Goal: Information Seeking & Learning: Learn about a topic

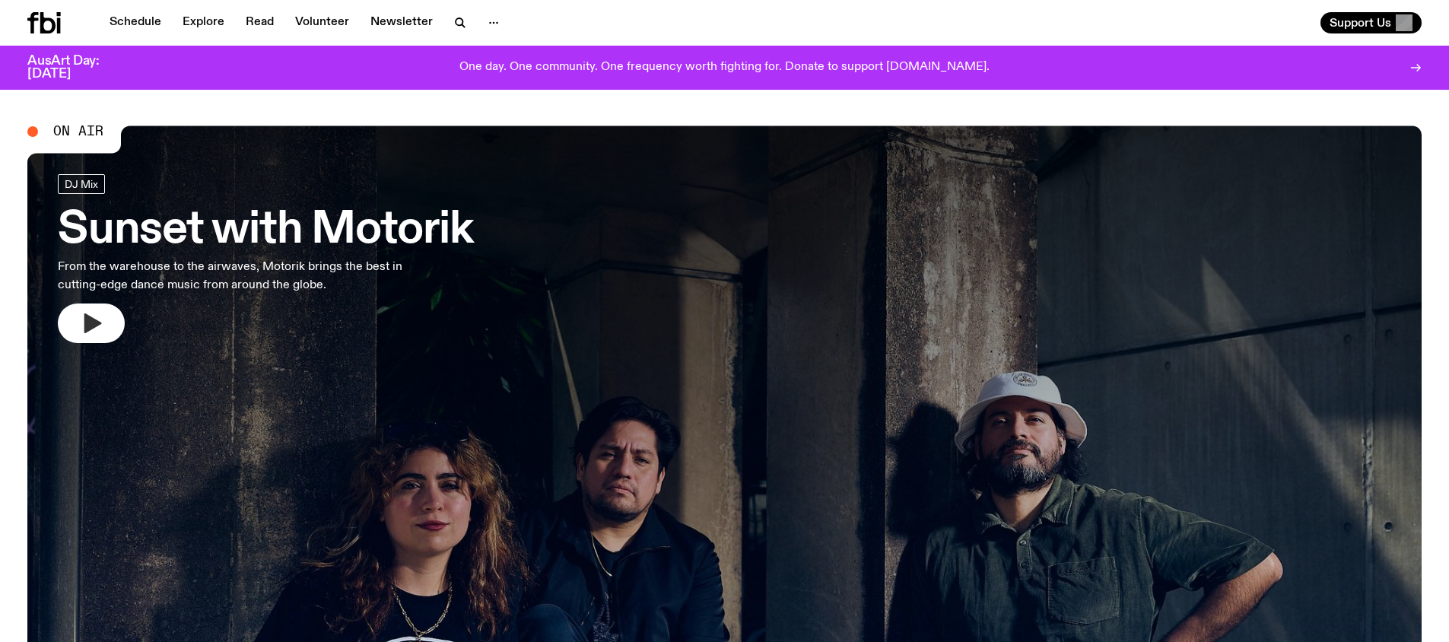
scroll to position [21, 0]
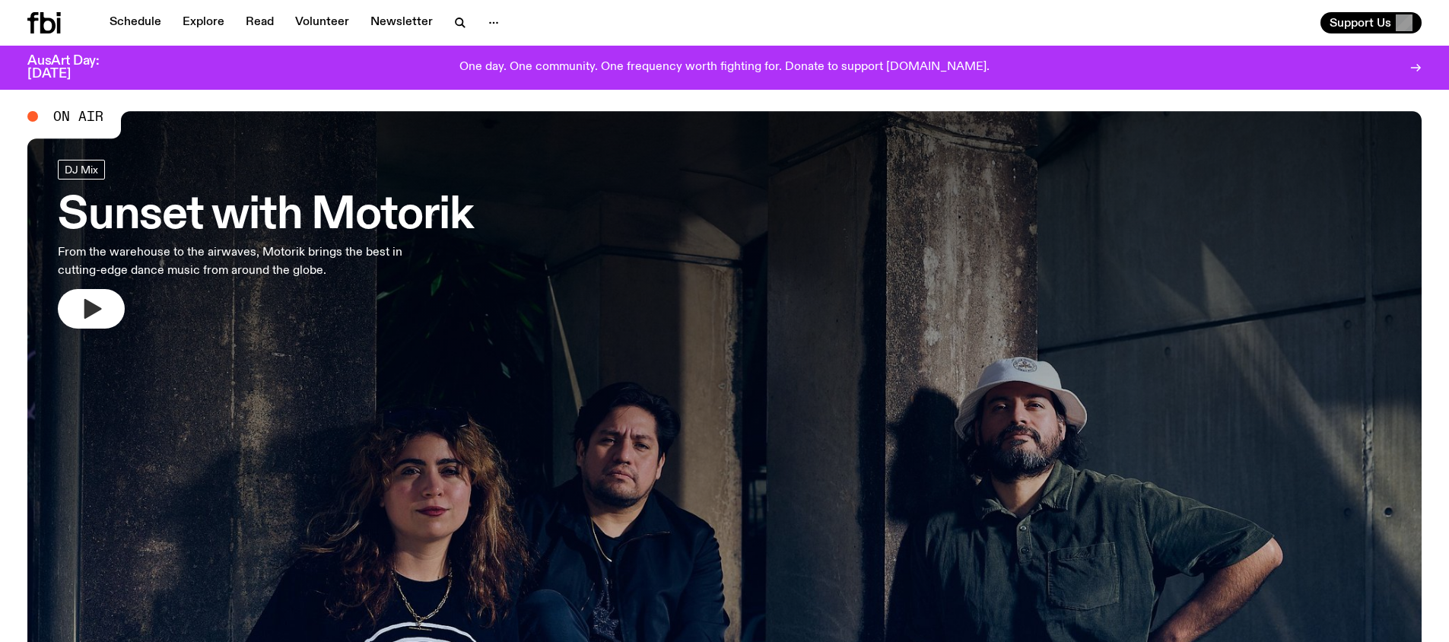
click at [87, 326] on button "button" at bounding box center [91, 309] width 67 height 40
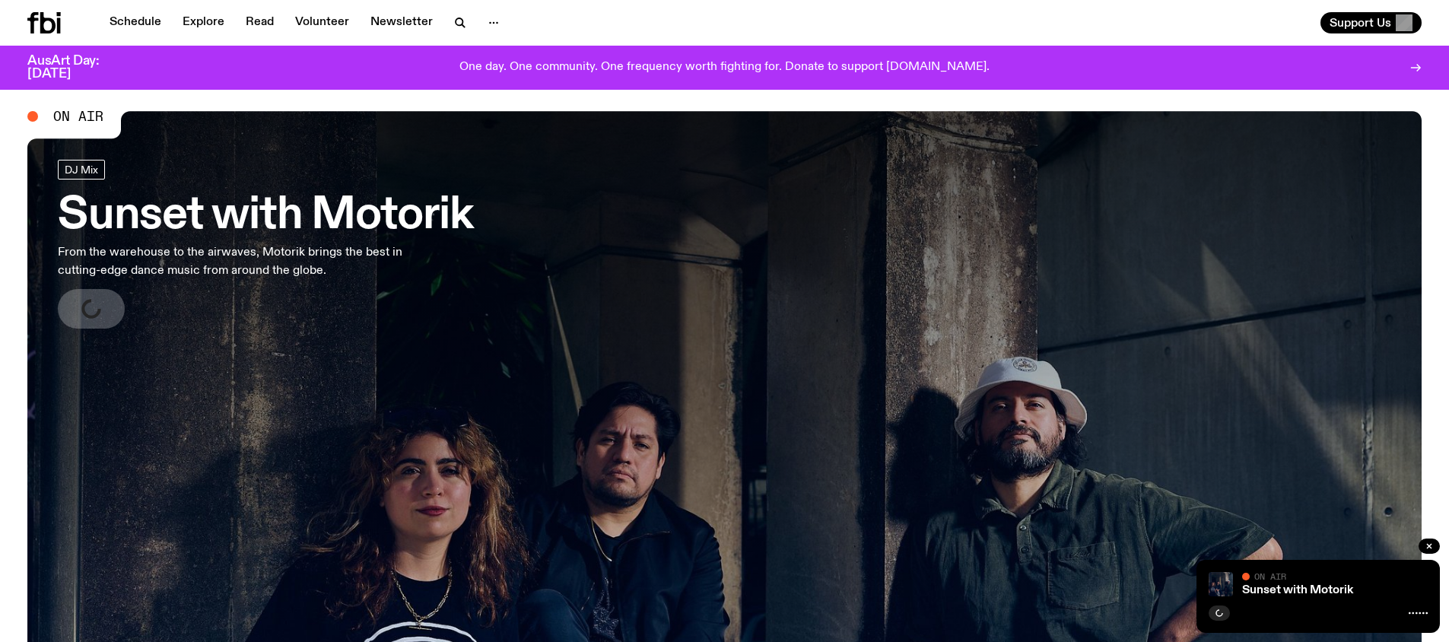
click at [84, 120] on span "On Air" at bounding box center [78, 117] width 50 height 14
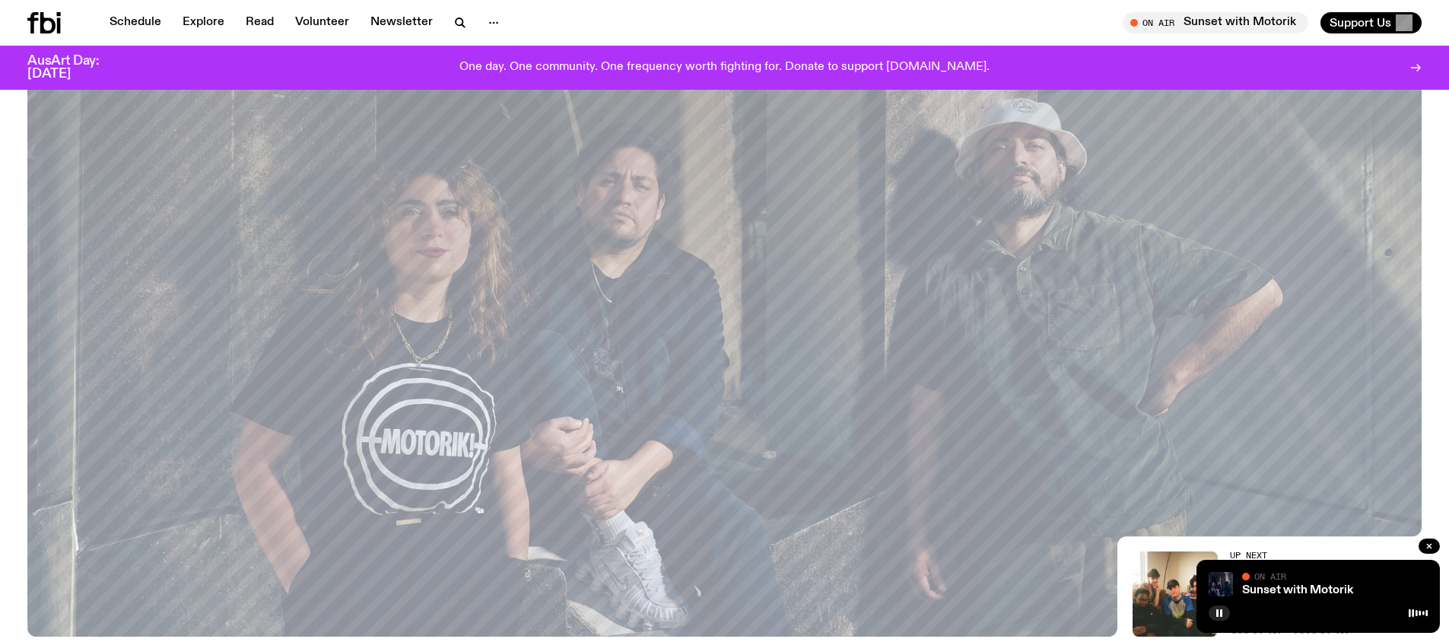
scroll to position [0, 0]
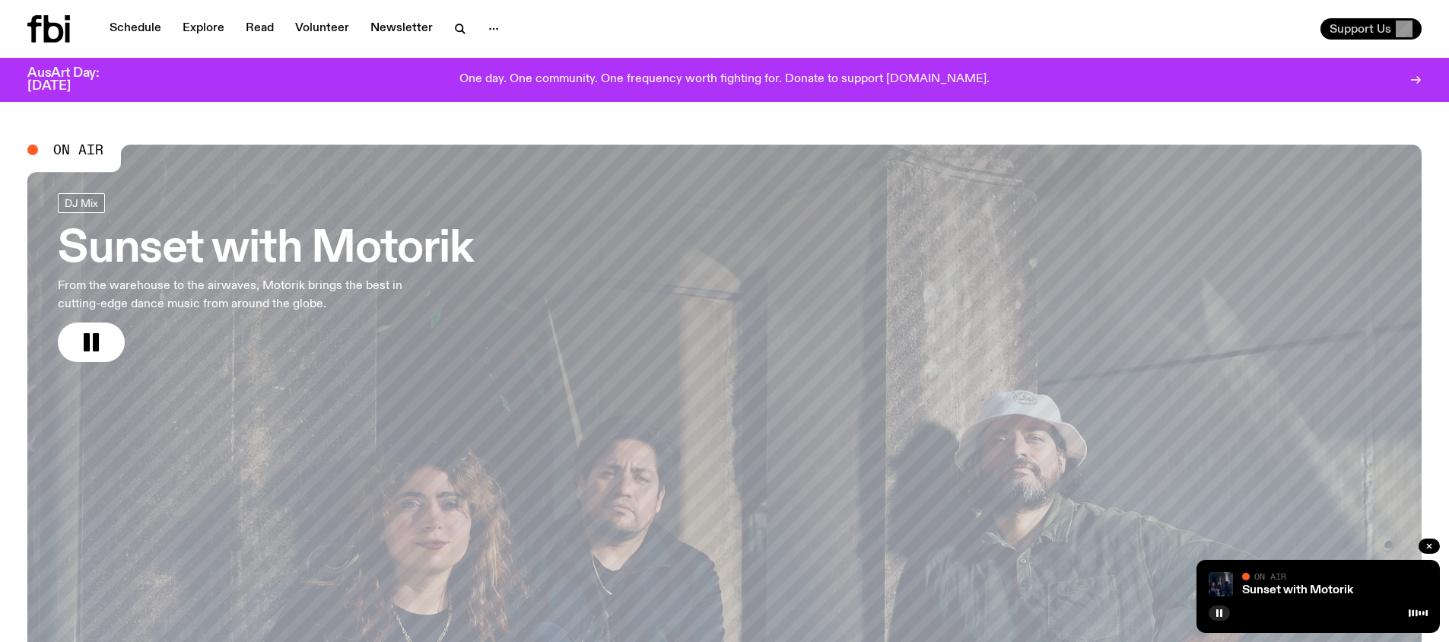
click at [1370, 20] on button "Support Us" at bounding box center [1370, 28] width 101 height 21
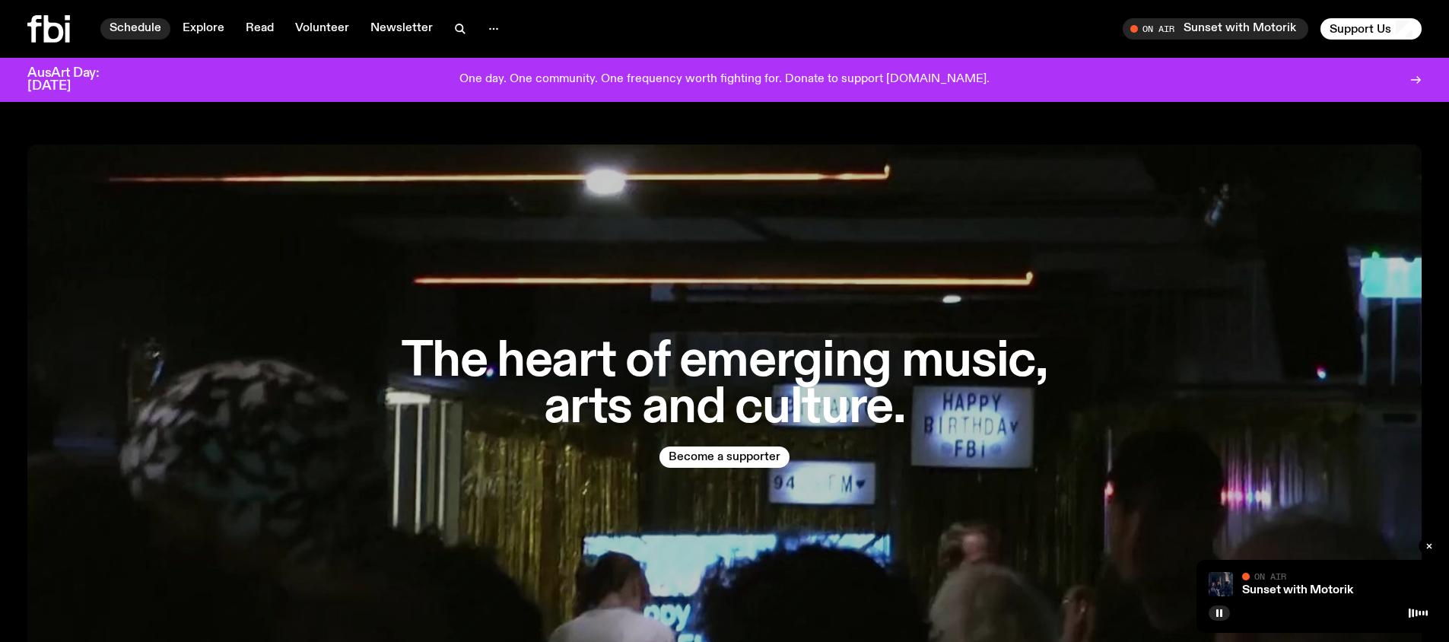
click at [149, 39] on link "Schedule" at bounding box center [135, 28] width 70 height 21
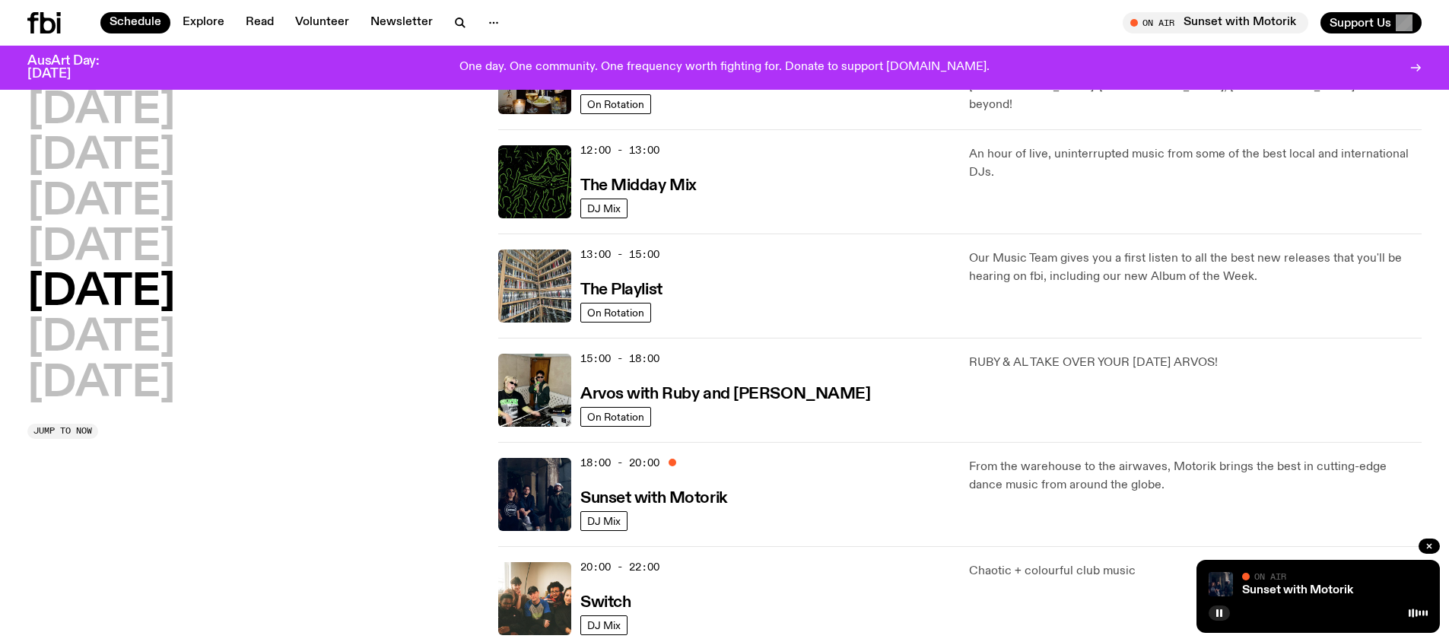
scroll to position [402, 0]
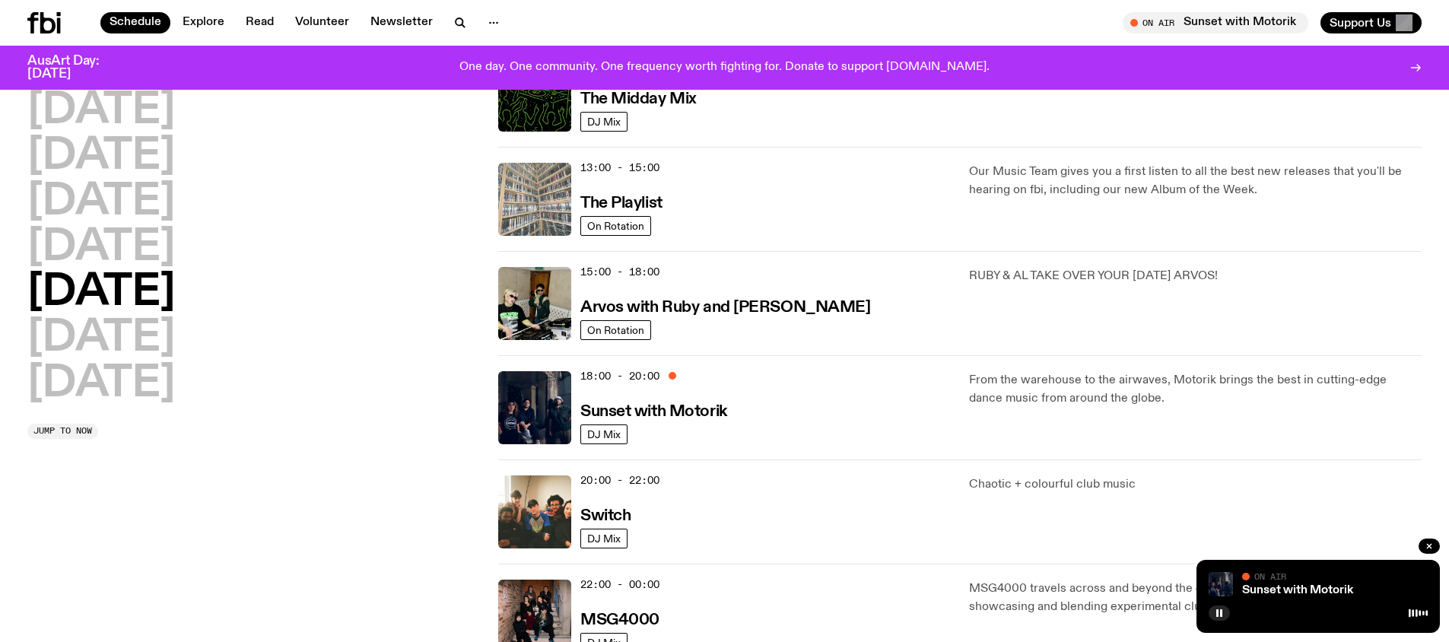
click at [530, 201] on img at bounding box center [534, 199] width 73 height 73
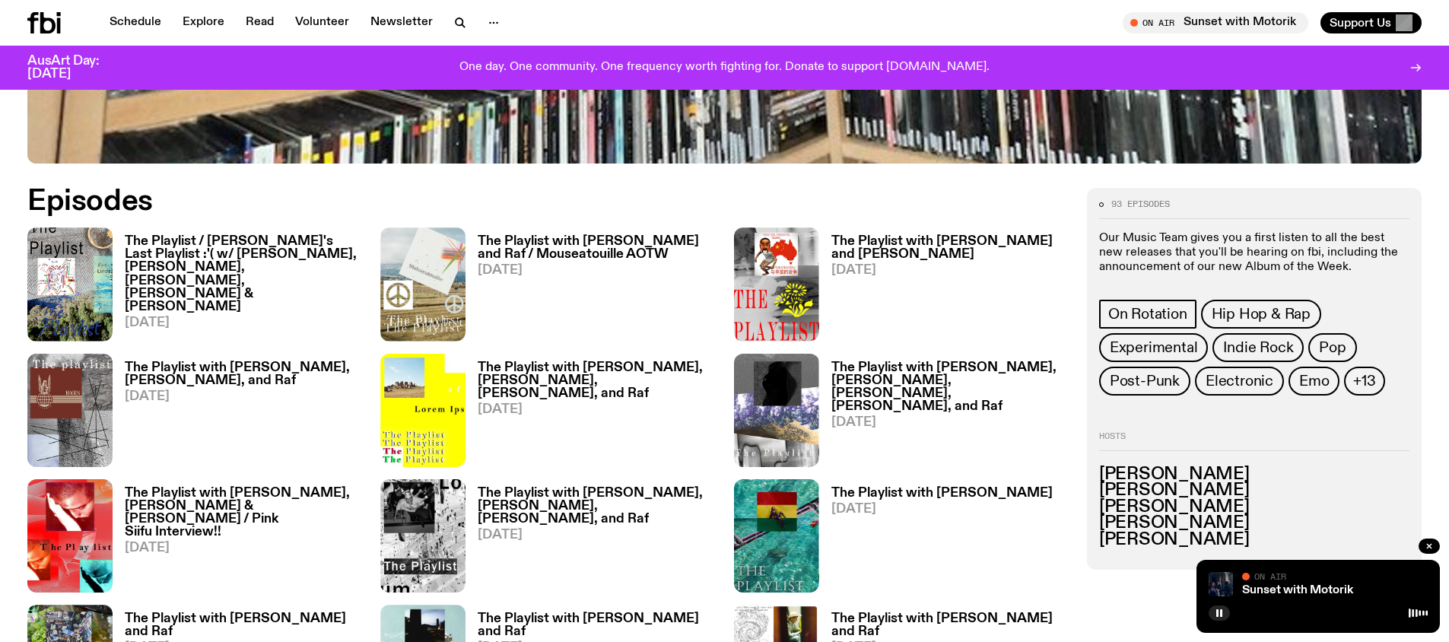
scroll to position [922, 0]
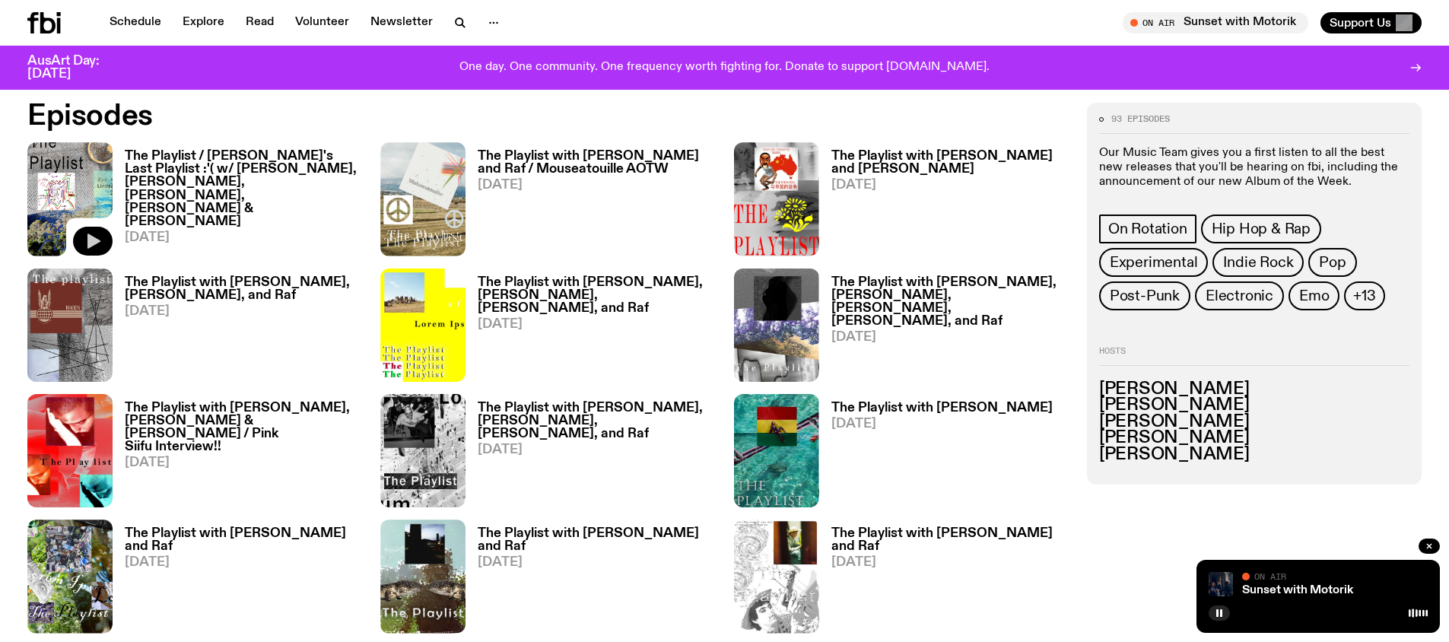
click at [93, 234] on icon "button" at bounding box center [93, 241] width 18 height 18
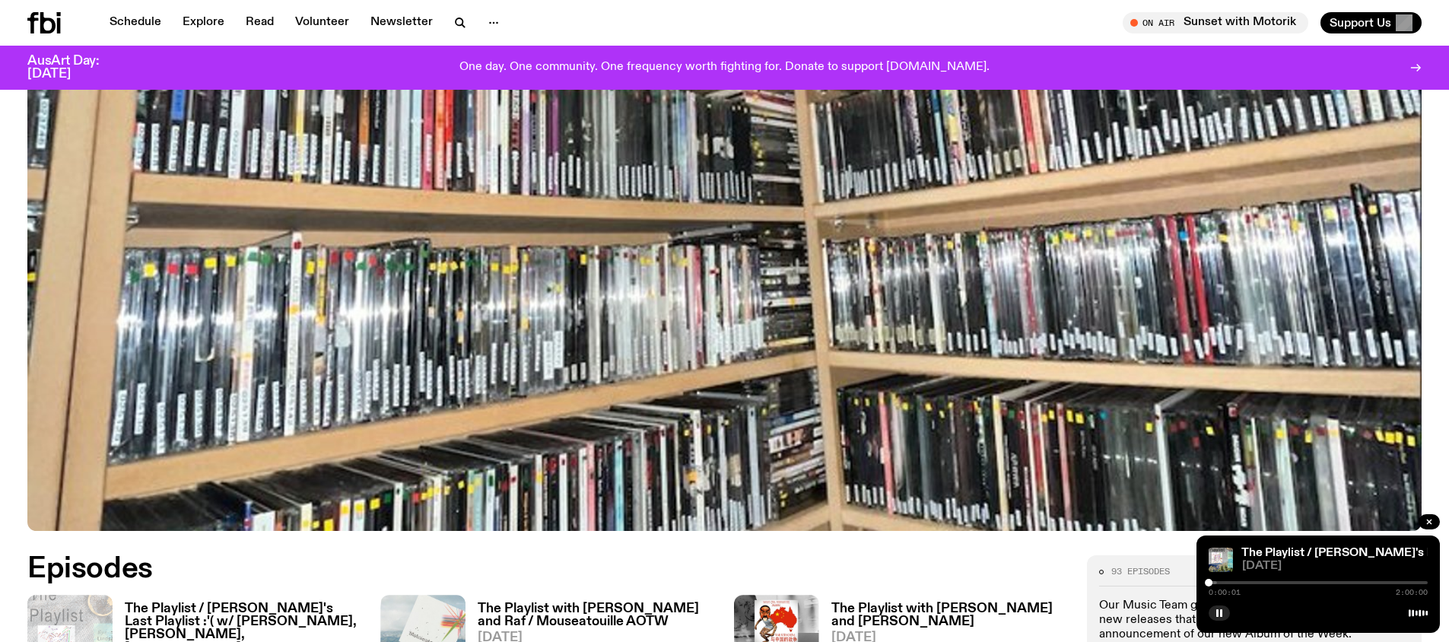
scroll to position [216, 0]
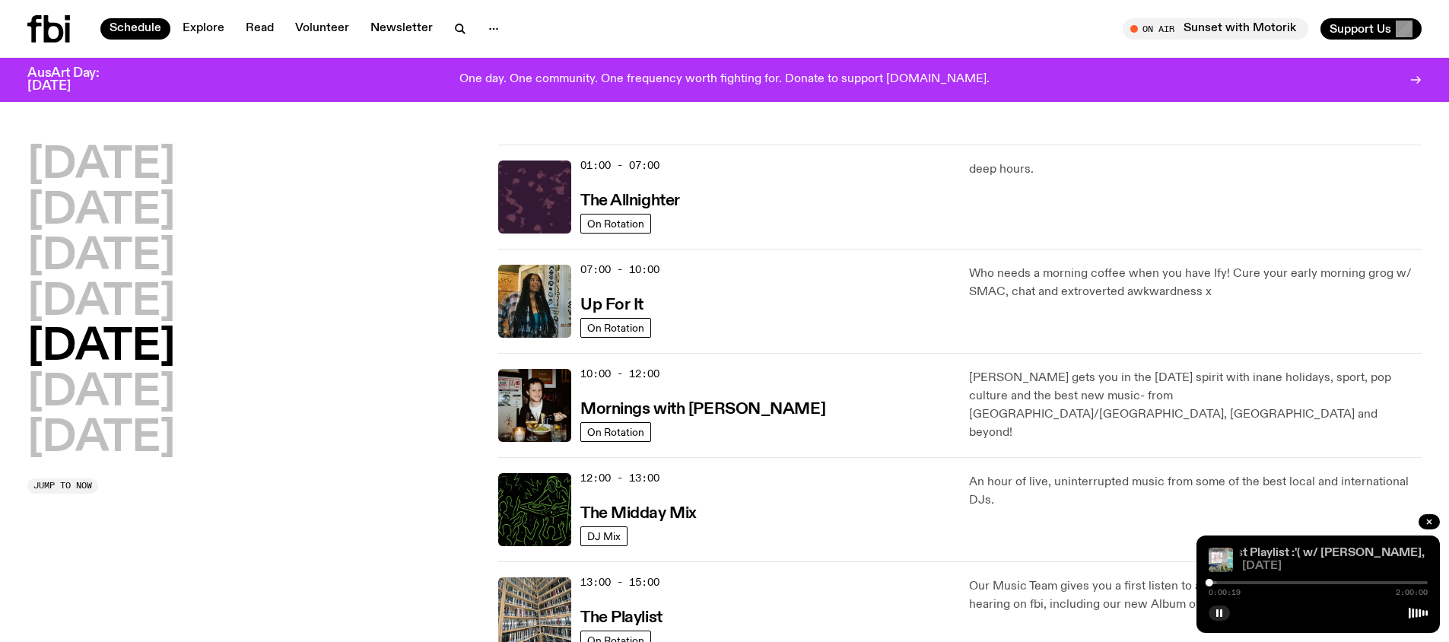
click at [1342, 553] on link "The Playlist / [PERSON_NAME]'s Last Playlist :'( w/ [PERSON_NAME], [PERSON_NAME…" at bounding box center [1447, 553] width 816 height 12
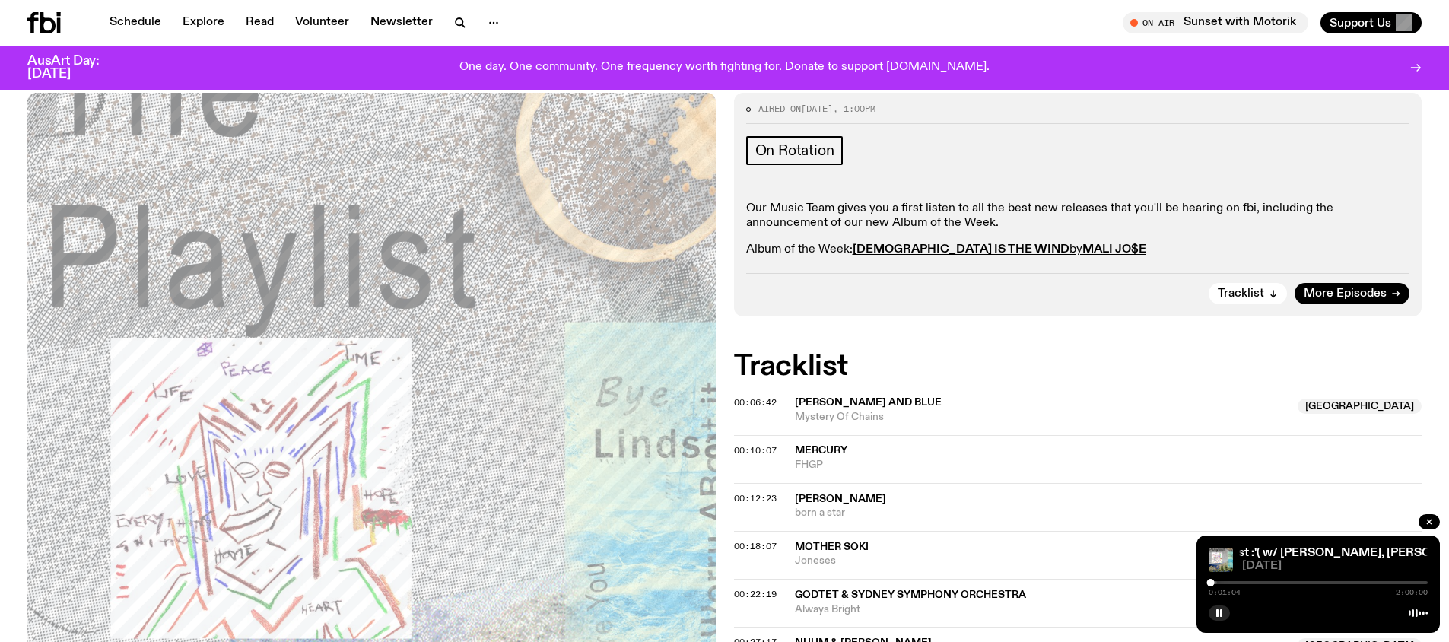
scroll to position [409, 0]
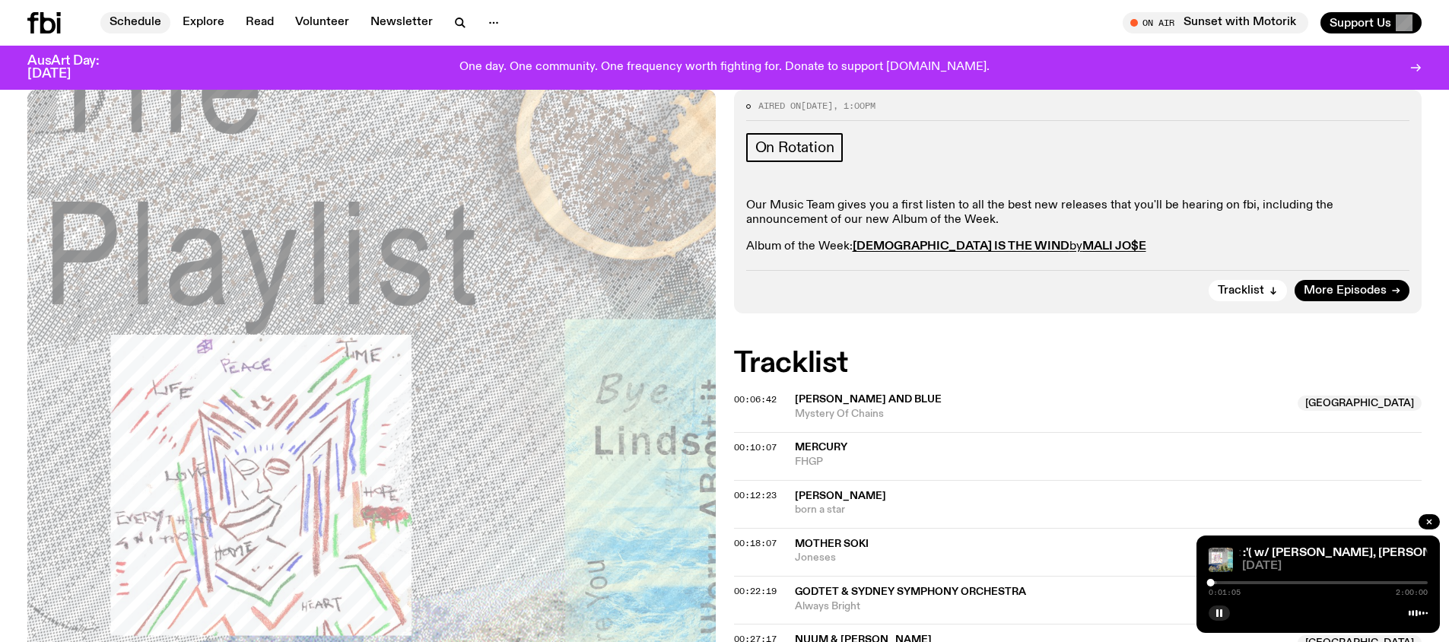
click at [139, 29] on link "Schedule" at bounding box center [135, 22] width 70 height 21
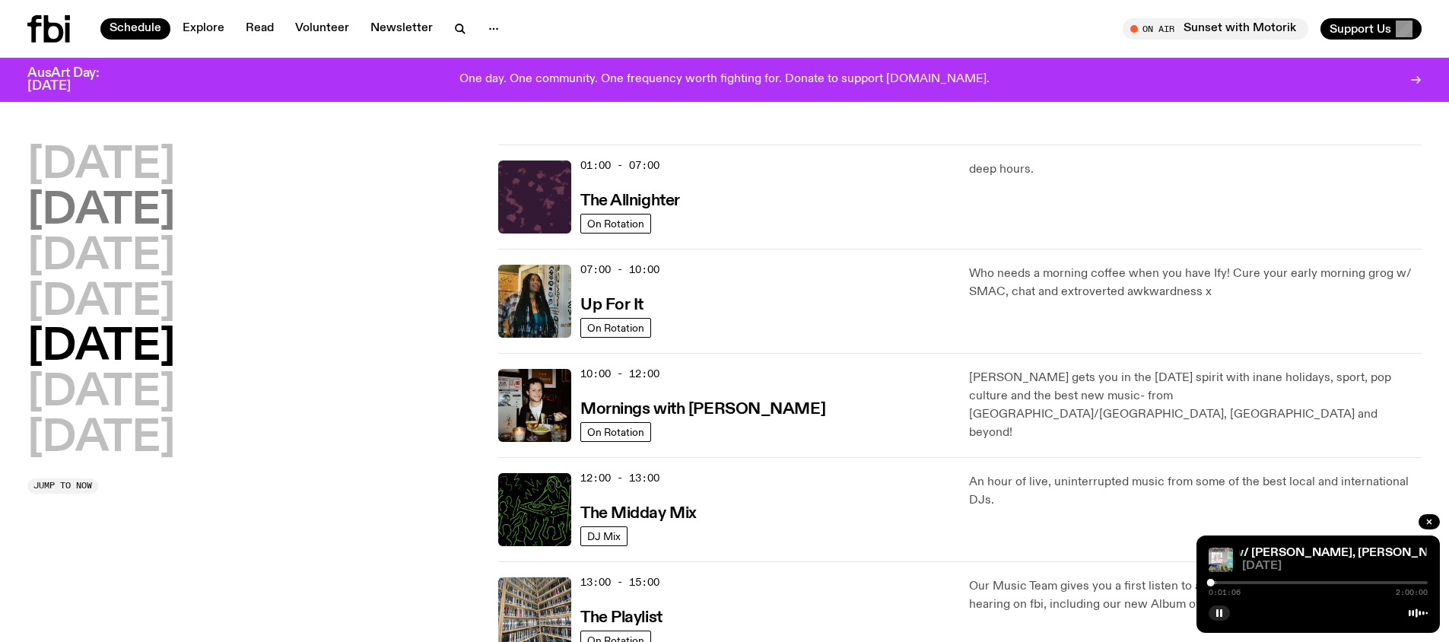
click at [148, 195] on h2 "[DATE]" at bounding box center [101, 211] width 148 height 43
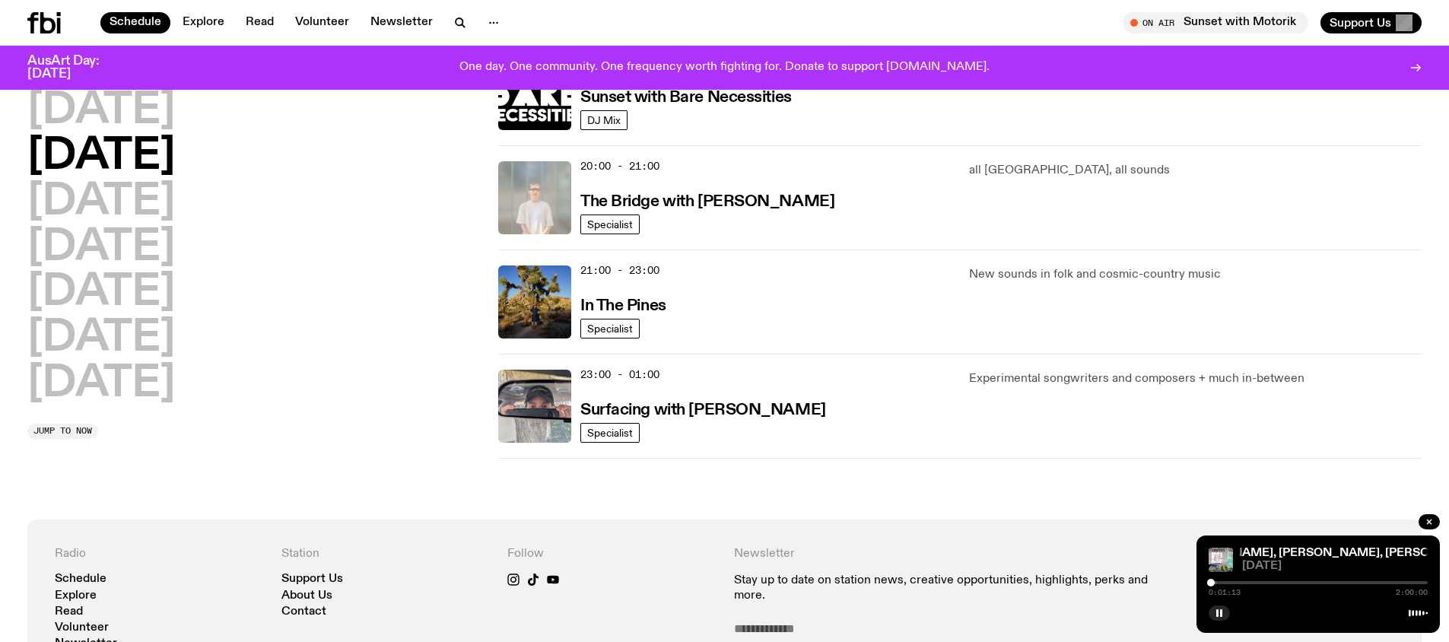
scroll to position [716, 0]
click at [531, 192] on img at bounding box center [534, 197] width 73 height 73
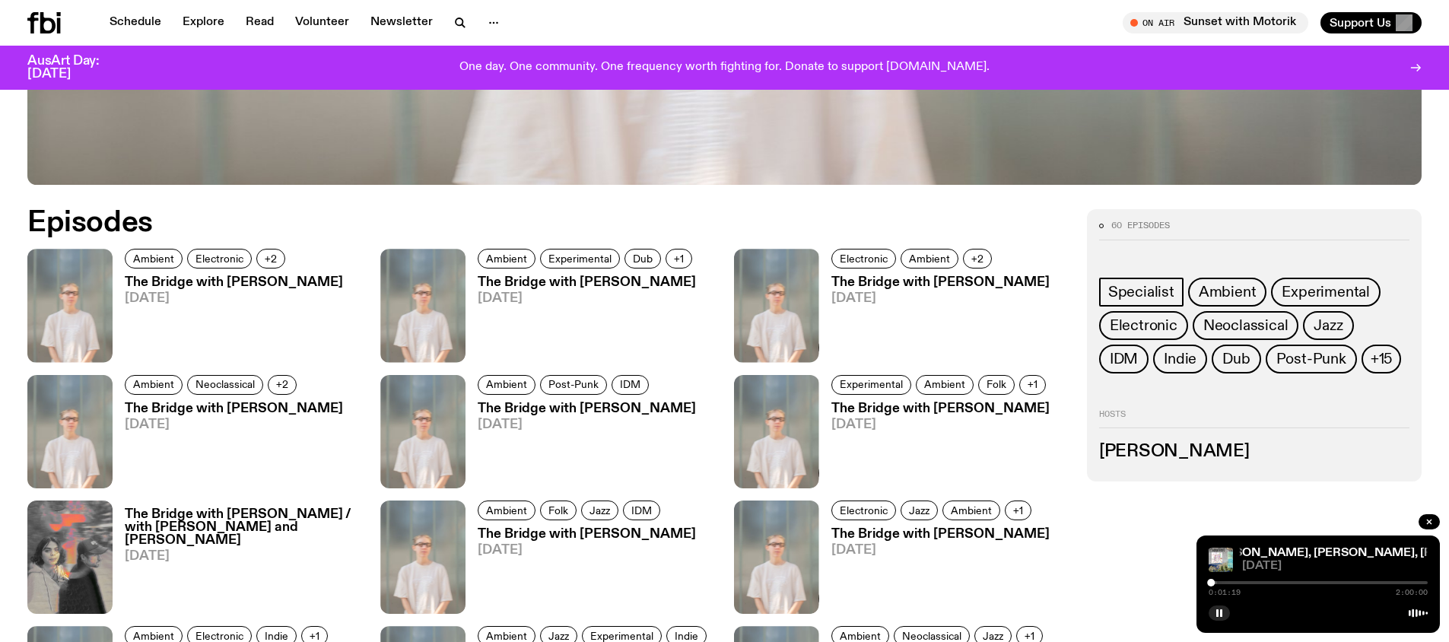
scroll to position [805, 0]
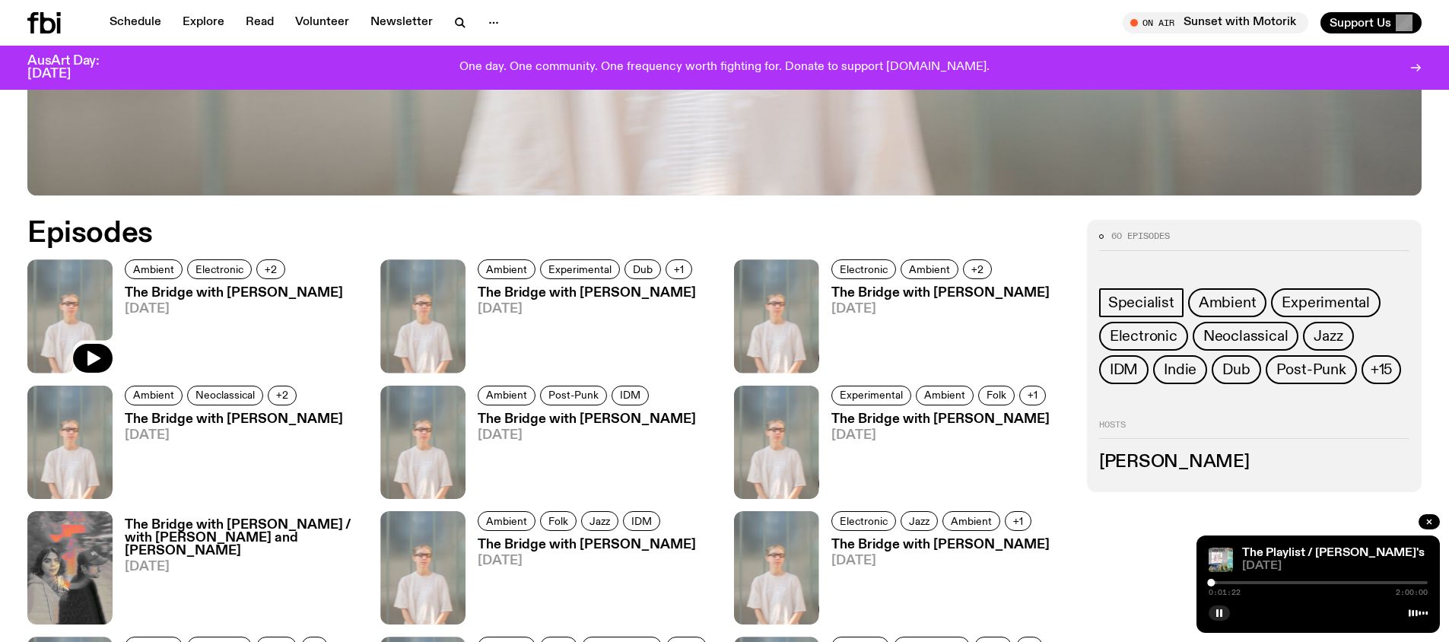
click at [43, 284] on img at bounding box center [69, 315] width 85 height 113
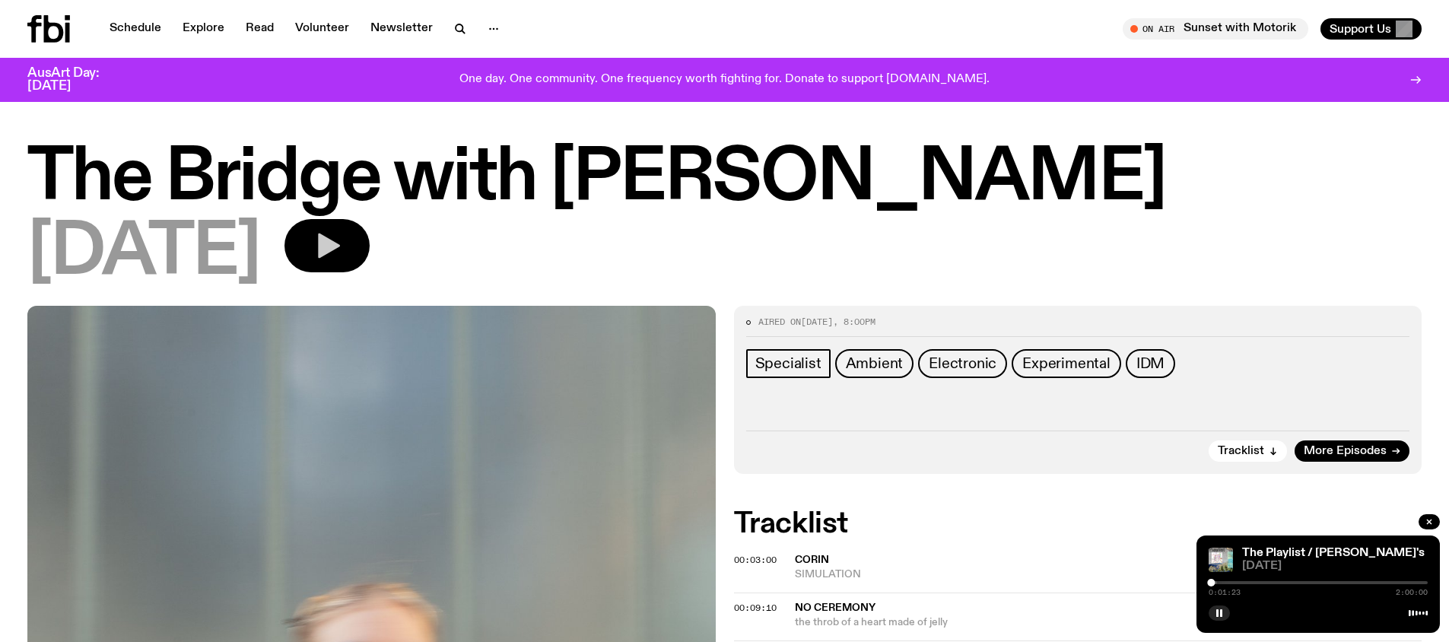
click at [335, 254] on button "button" at bounding box center [326, 245] width 85 height 53
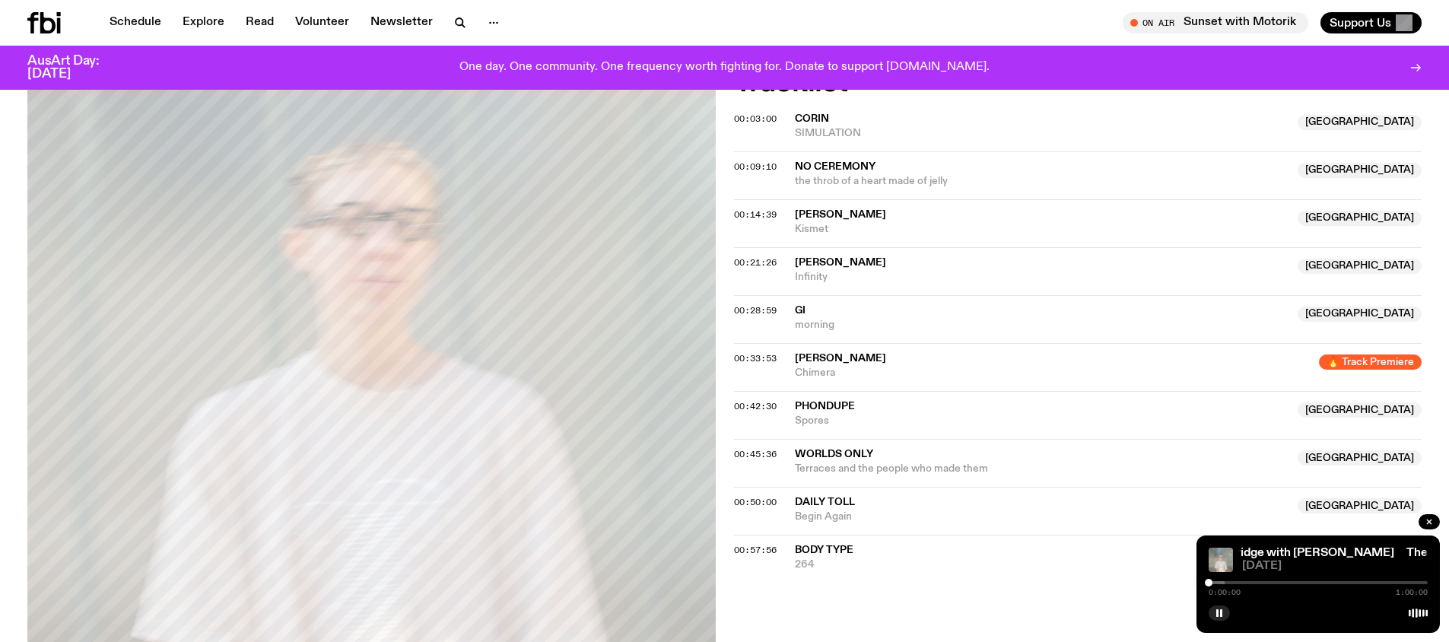
scroll to position [498, 0]
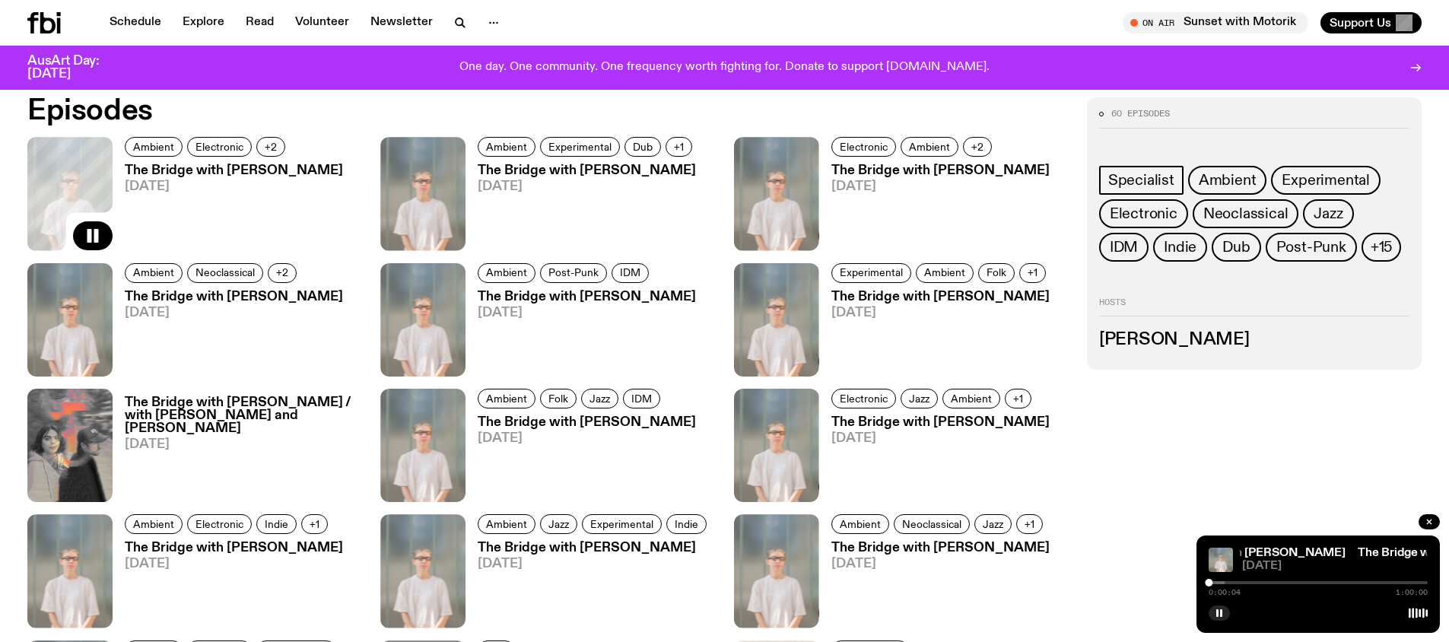
scroll to position [1017, 0]
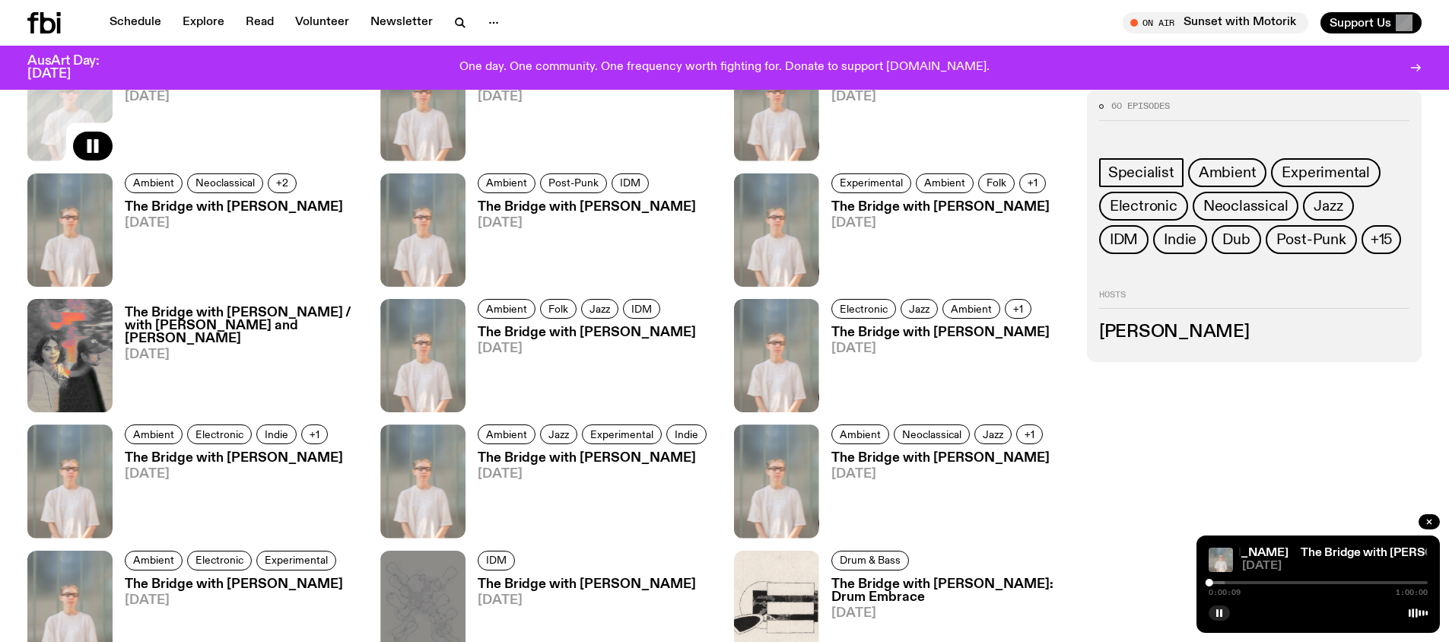
click at [580, 213] on h3 "The Bridge with [PERSON_NAME]" at bounding box center [587, 207] width 218 height 13
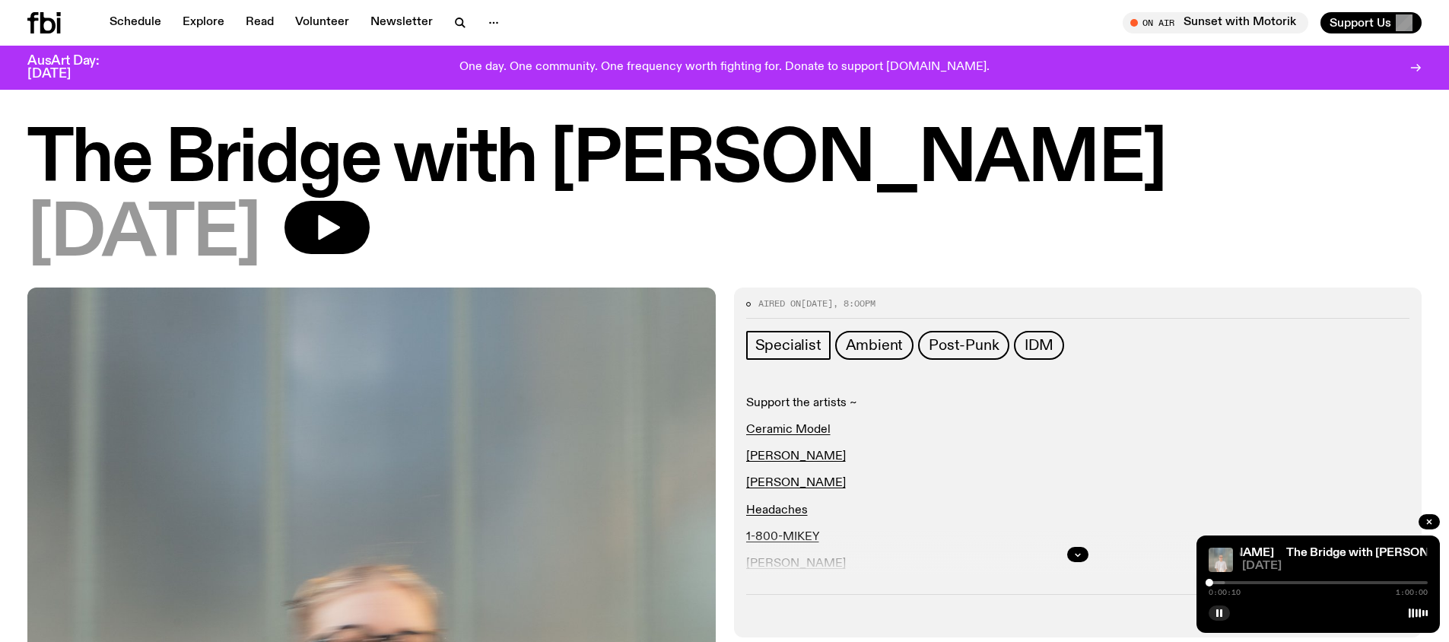
scroll to position [8, 0]
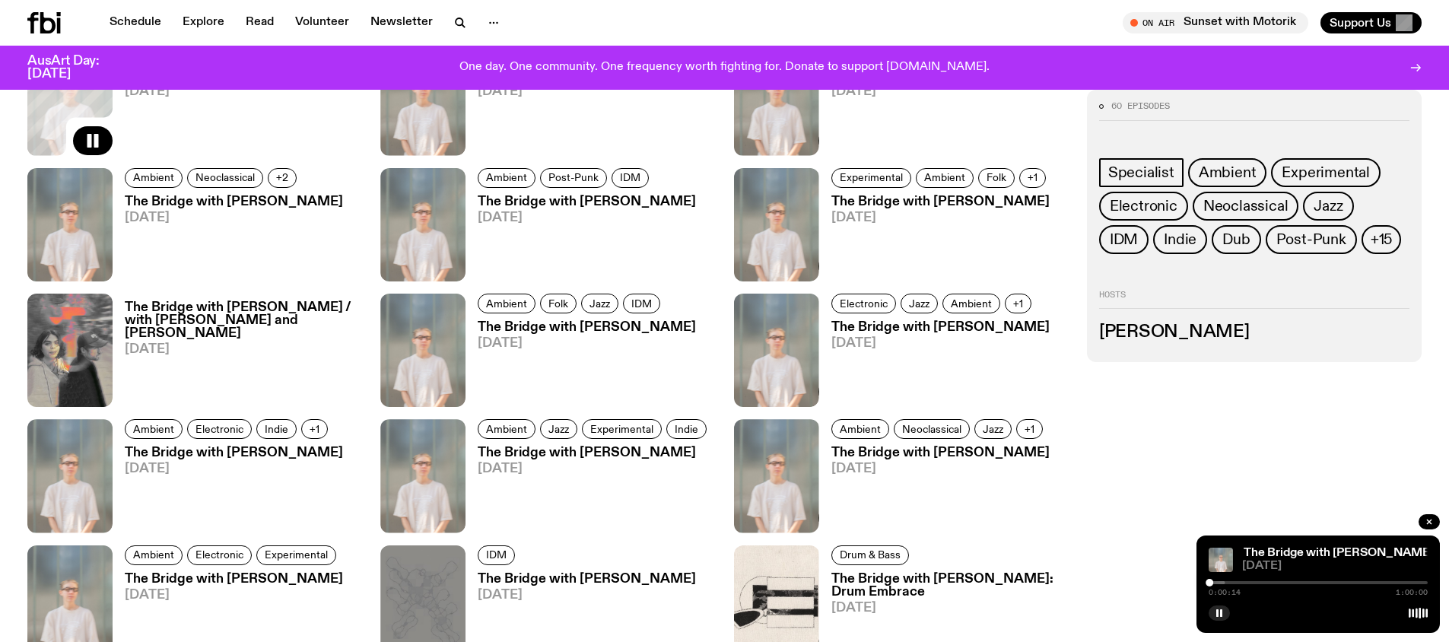
scroll to position [1109, 0]
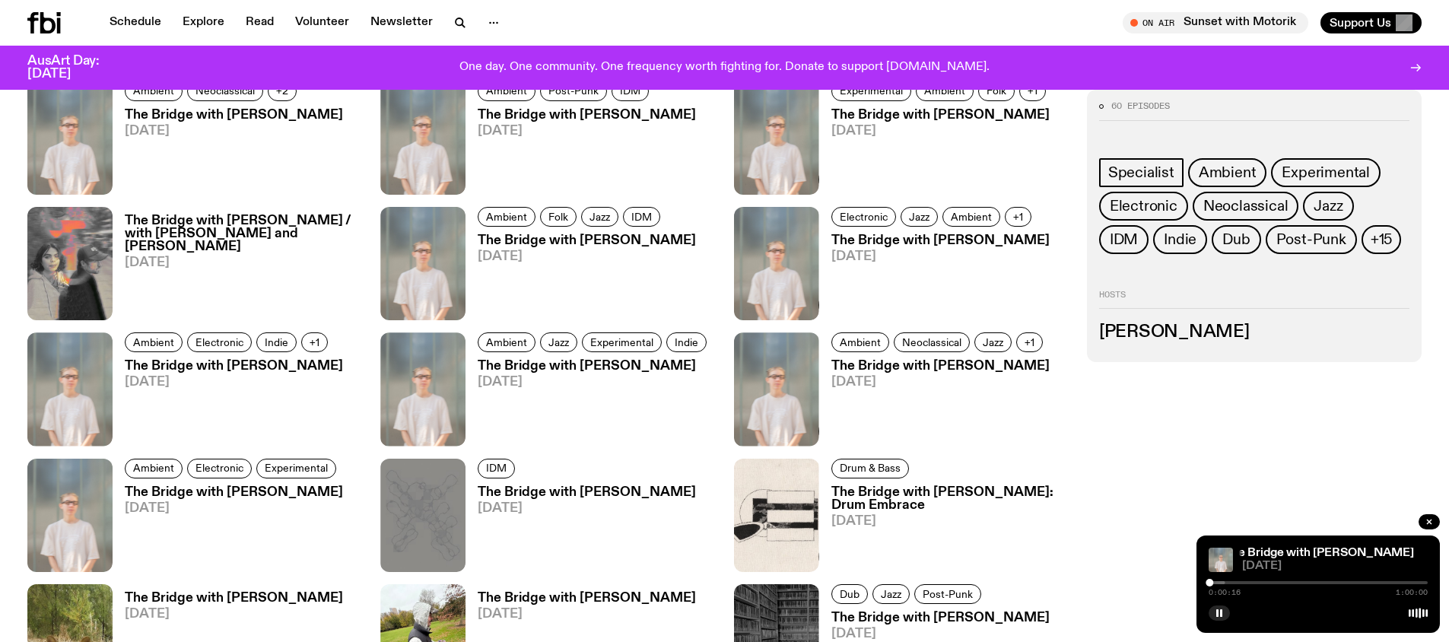
click at [204, 382] on span "[DATE]" at bounding box center [234, 382] width 218 height 13
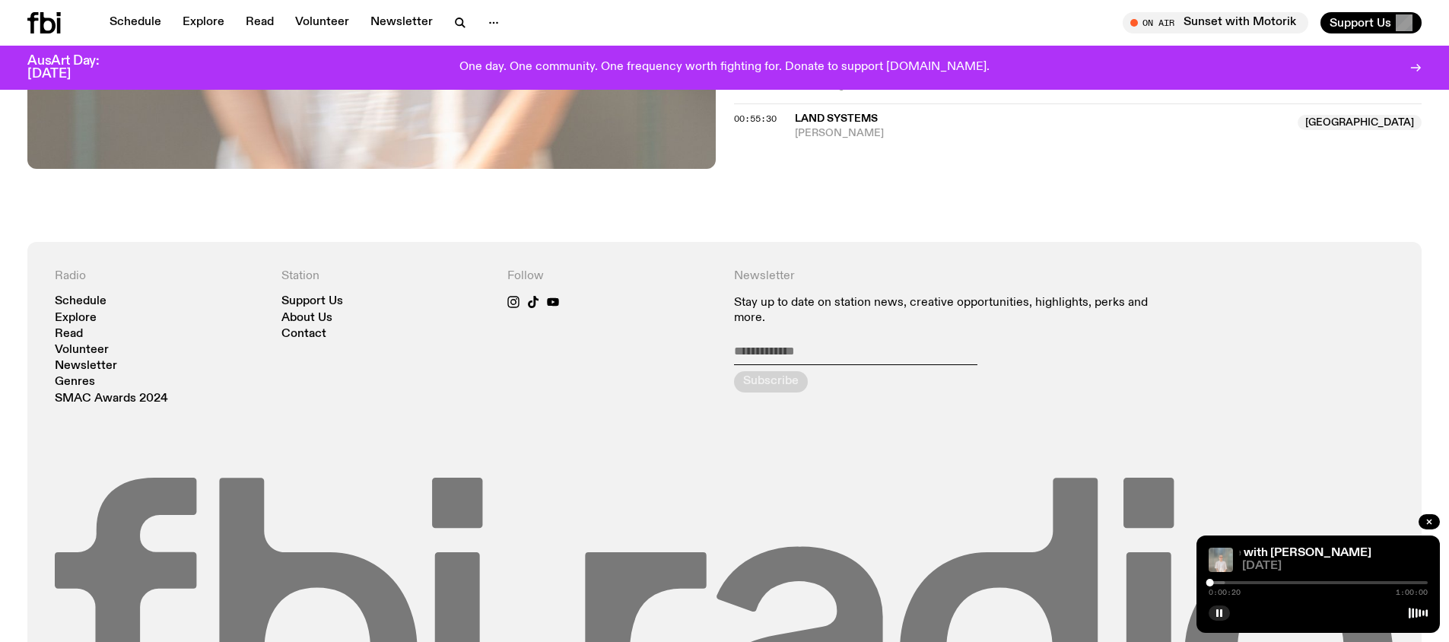
scroll to position [1047, 0]
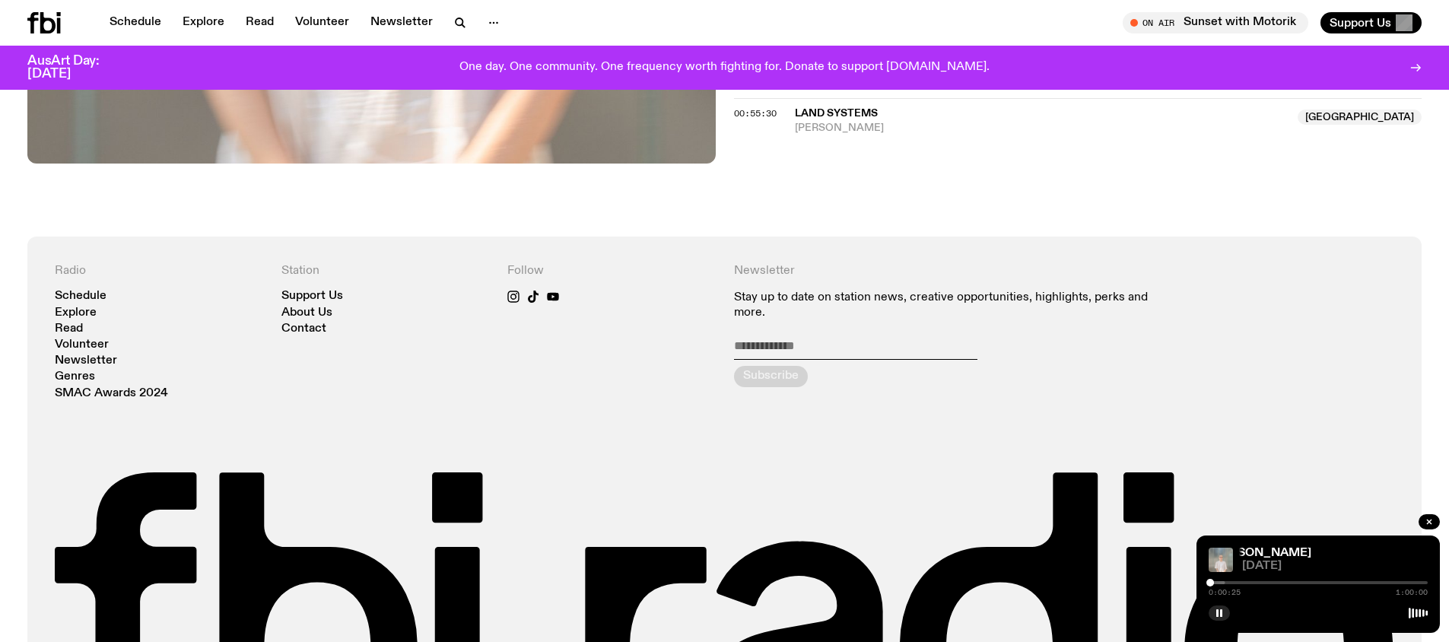
click at [144, 4] on div "Schedule Explore Read Volunteer Newsletter On Air Sunset with Motorik Tune in l…" at bounding box center [724, 23] width 1449 height 46
click at [144, 6] on div "Schedule Explore Read Volunteer Newsletter On Air Sunset with Motorik Tune in l…" at bounding box center [724, 23] width 1449 height 46
click at [136, 14] on link "Schedule" at bounding box center [135, 22] width 70 height 21
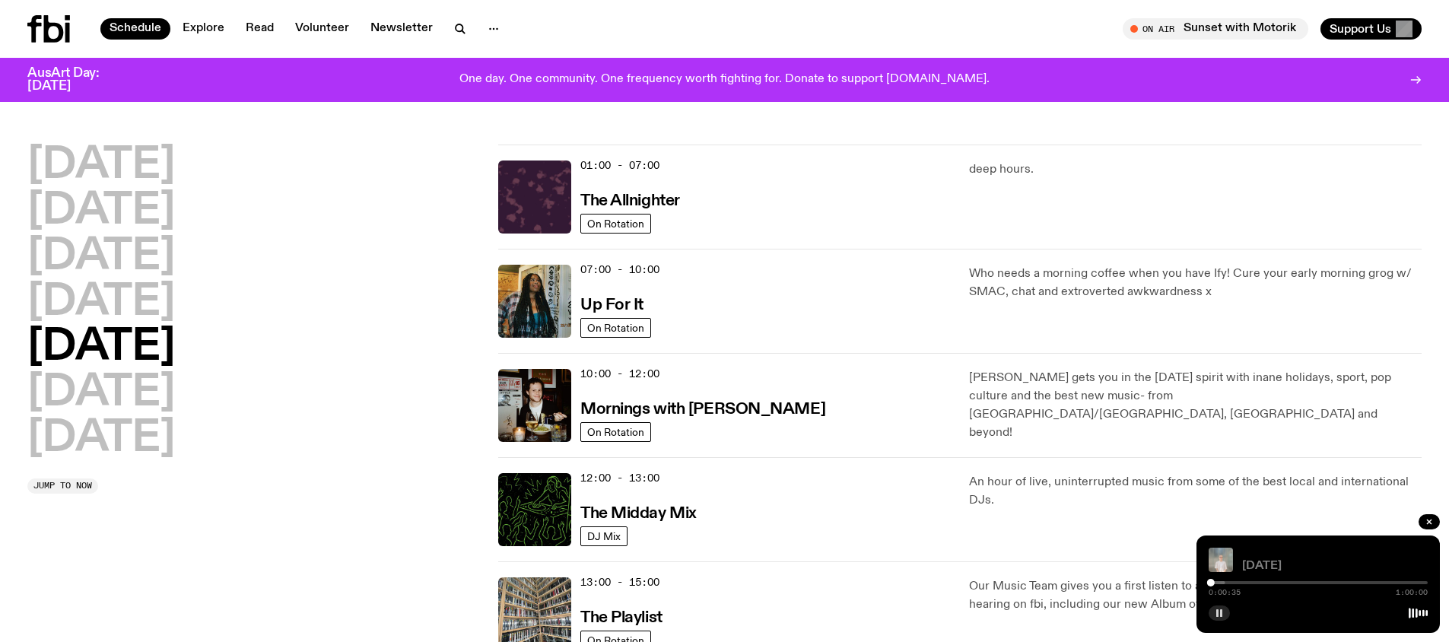
click at [1217, 610] on rect "button" at bounding box center [1217, 613] width 2 height 8
